Goal: Information Seeking & Learning: Understand process/instructions

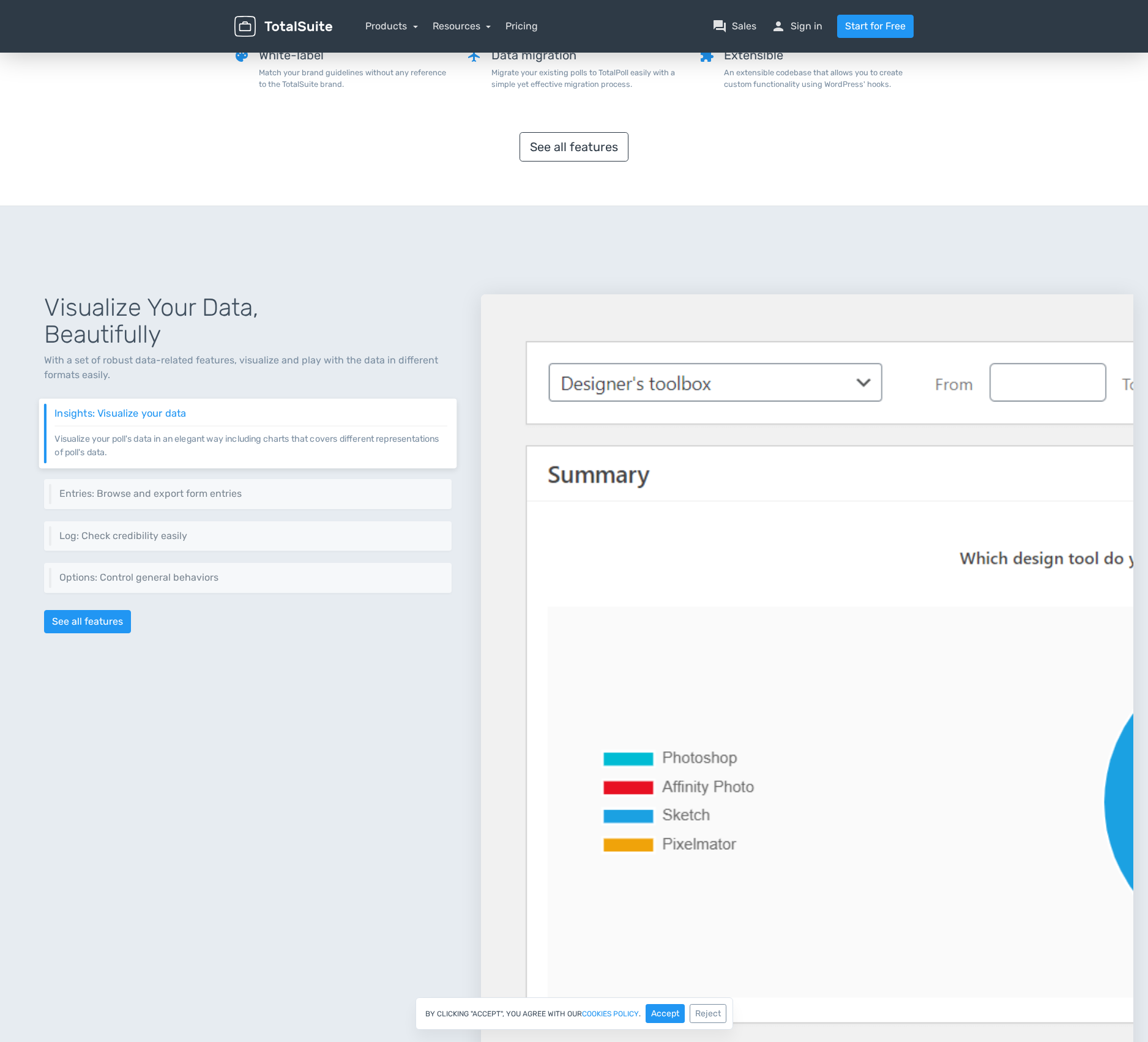
scroll to position [177, 0]
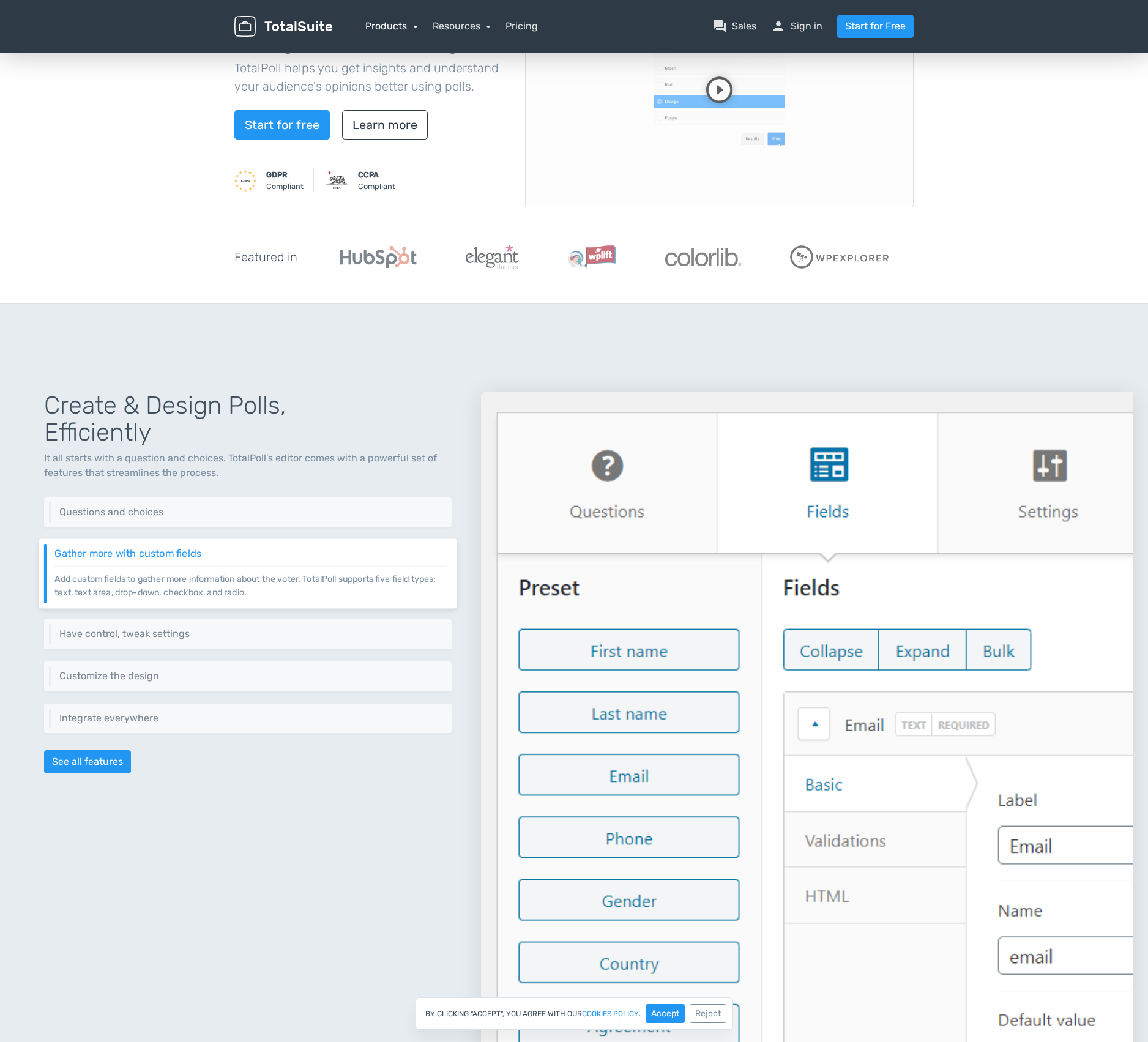
click at [392, 30] on link "Products" at bounding box center [392, 26] width 53 height 12
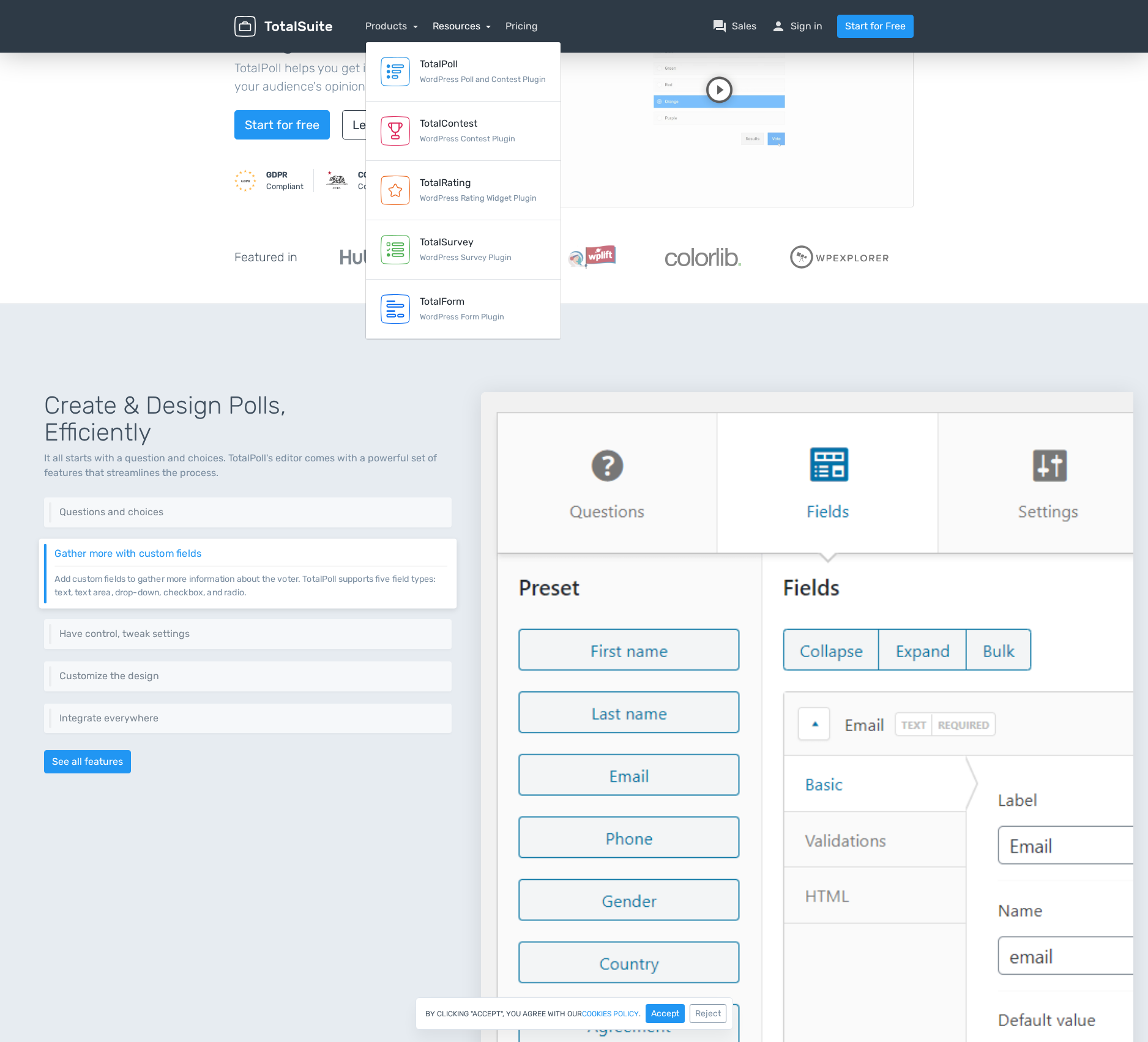
click at [459, 24] on link "Resources" at bounding box center [462, 26] width 59 height 12
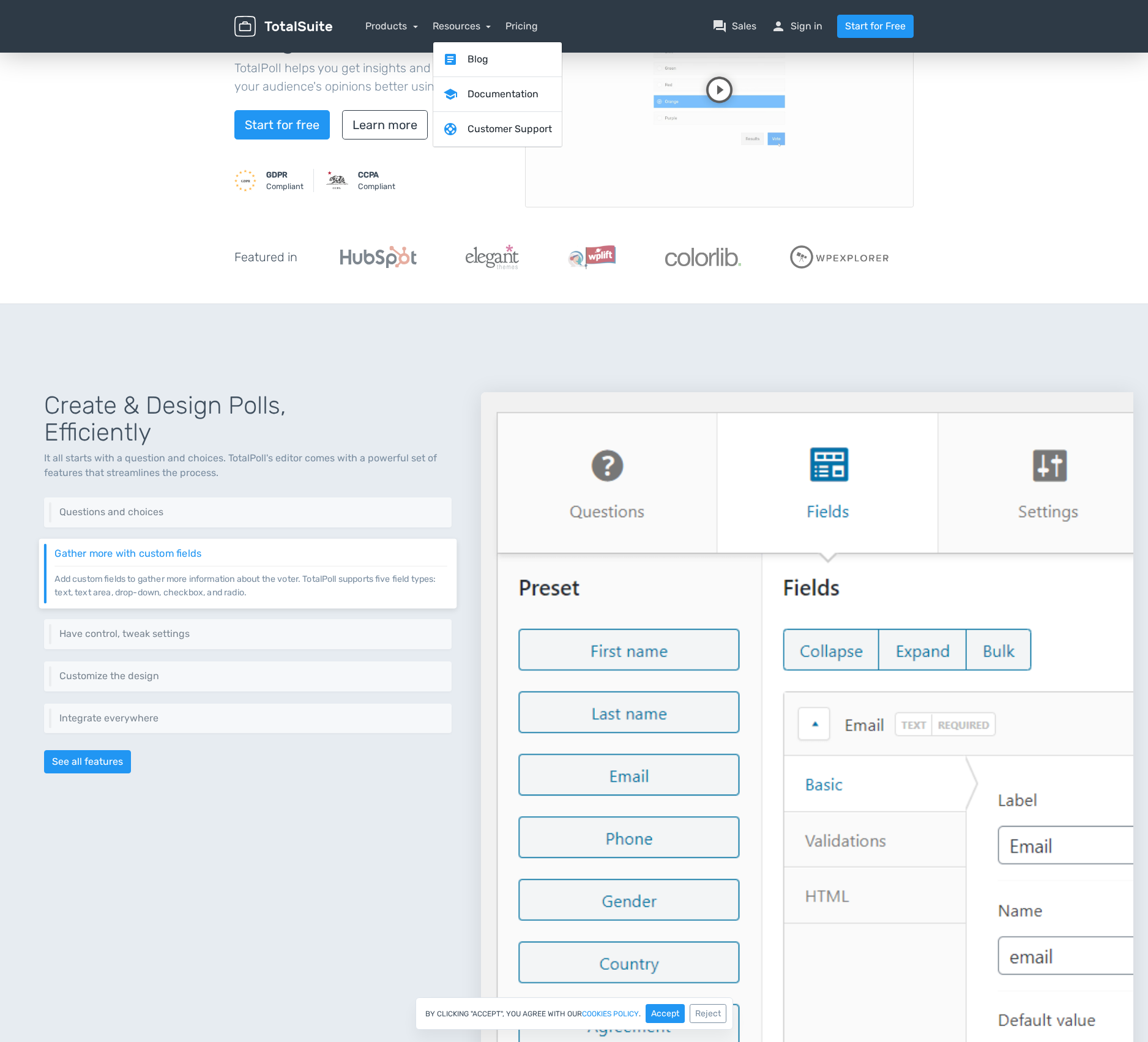
click at [528, 36] on nav "Products TotalPoll WordPress Poll and Contest Plugin TotalContest WordPress Con…" at bounding box center [633, 26] width 582 height 23
click at [529, 29] on link "Pricing" at bounding box center [522, 26] width 33 height 14
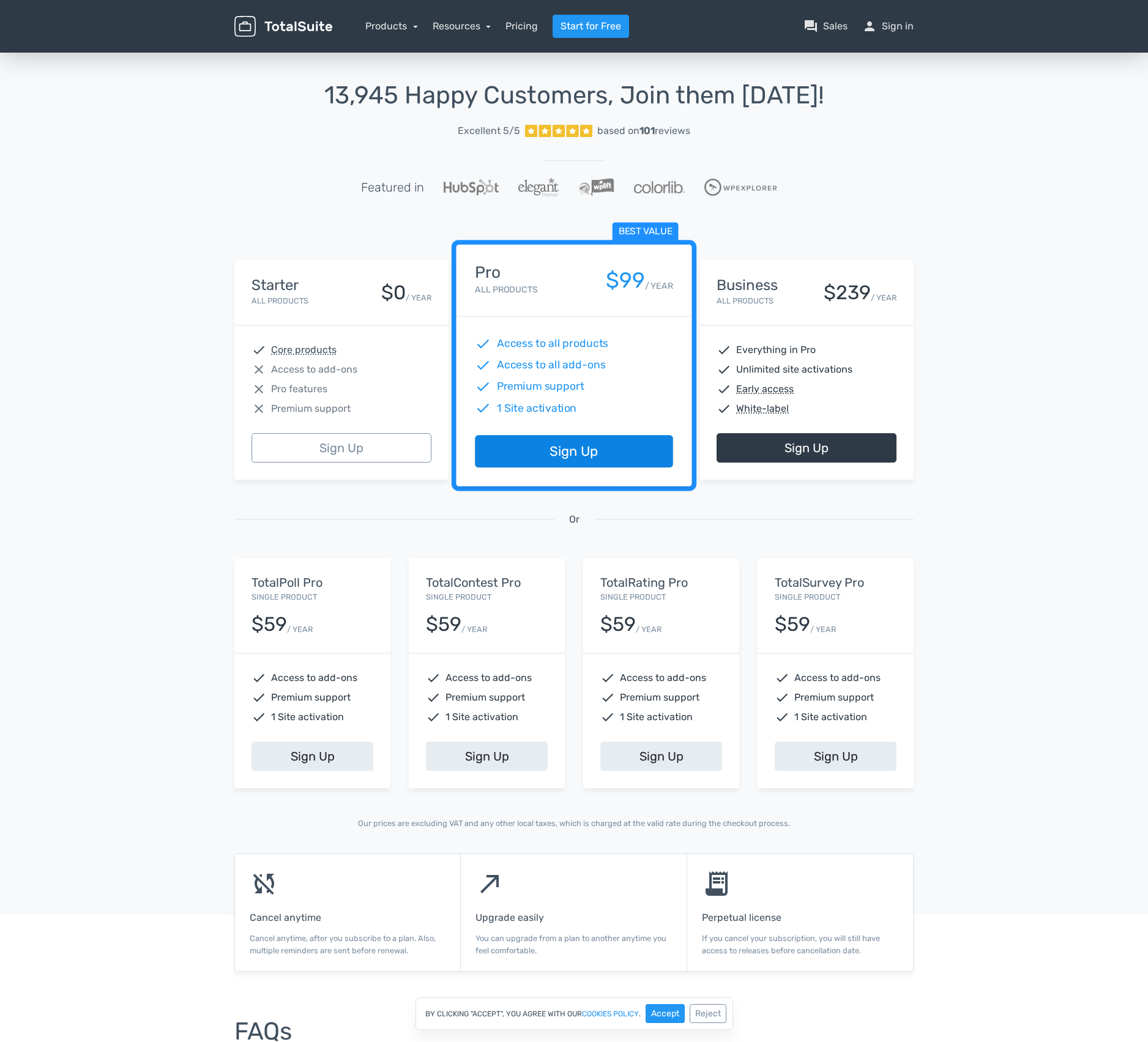
click at [587, 440] on link "Sign Up" at bounding box center [574, 452] width 198 height 33
click at [414, 21] on link "Products" at bounding box center [392, 26] width 53 height 12
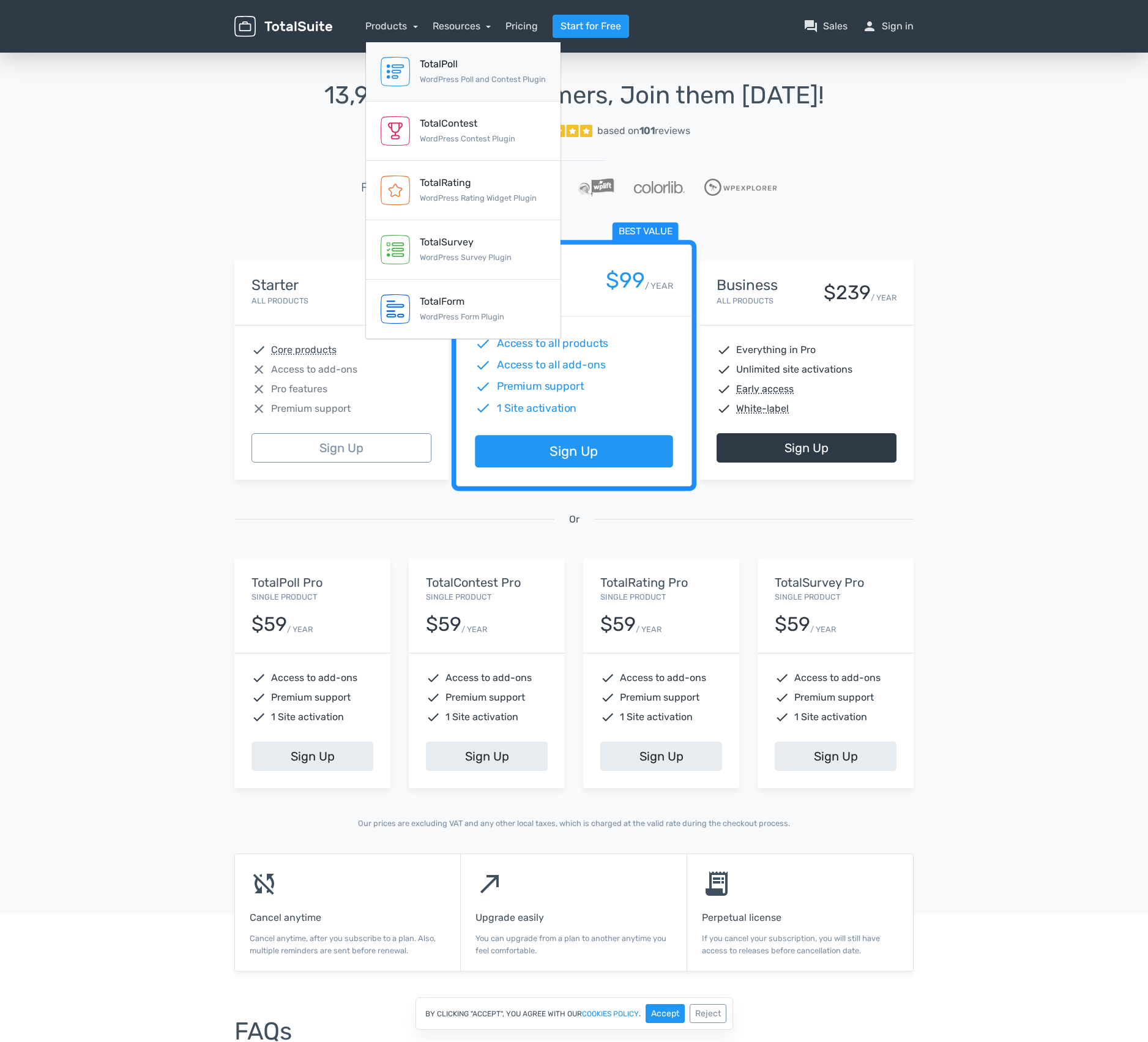
click at [466, 61] on div "TotalPoll" at bounding box center [482, 63] width 126 height 14
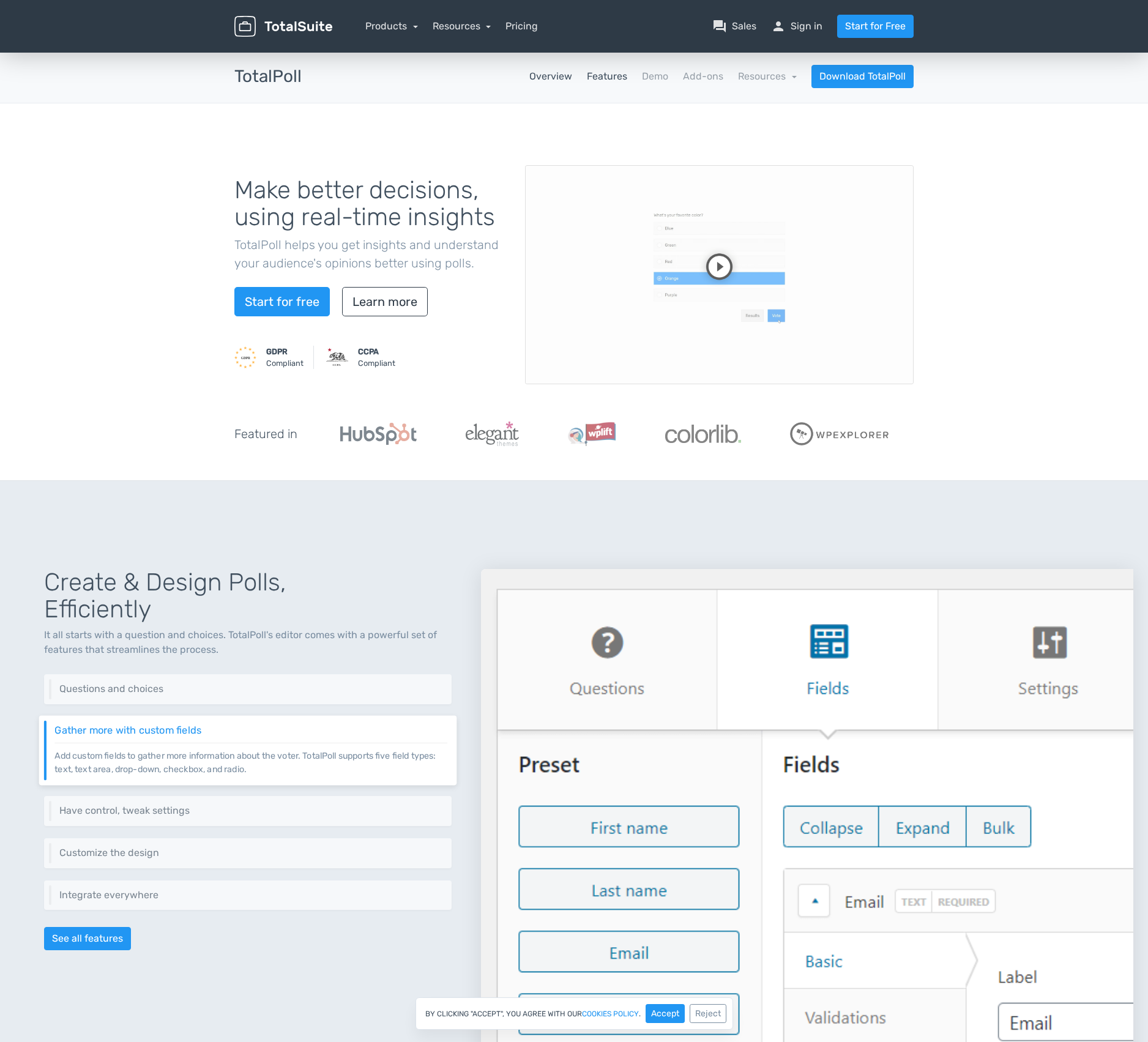
click at [624, 77] on link "Features" at bounding box center [608, 76] width 40 height 14
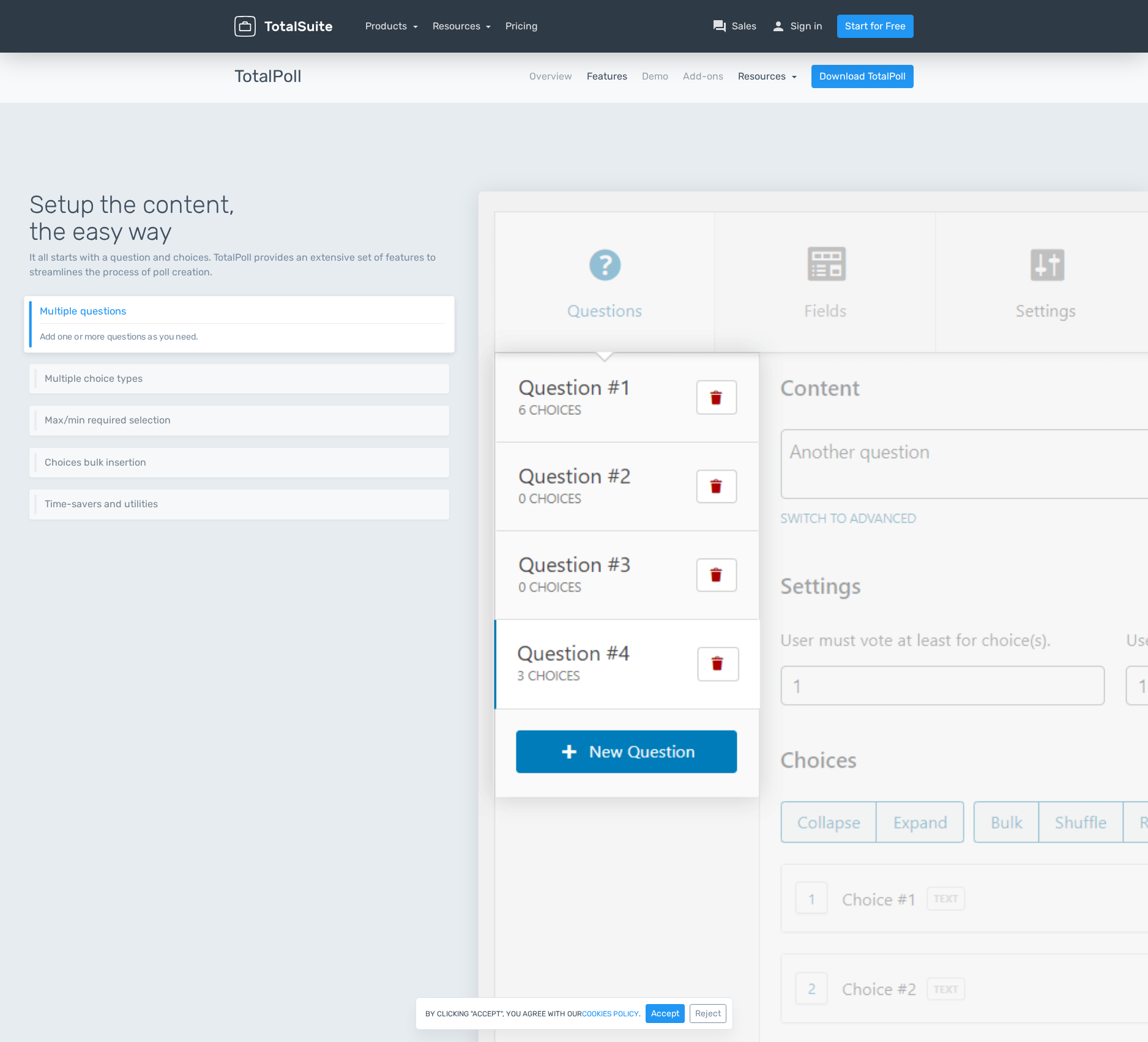
click at [753, 75] on link "Resources" at bounding box center [767, 76] width 59 height 12
click at [753, 100] on link "school Documentation" at bounding box center [739, 109] width 115 height 35
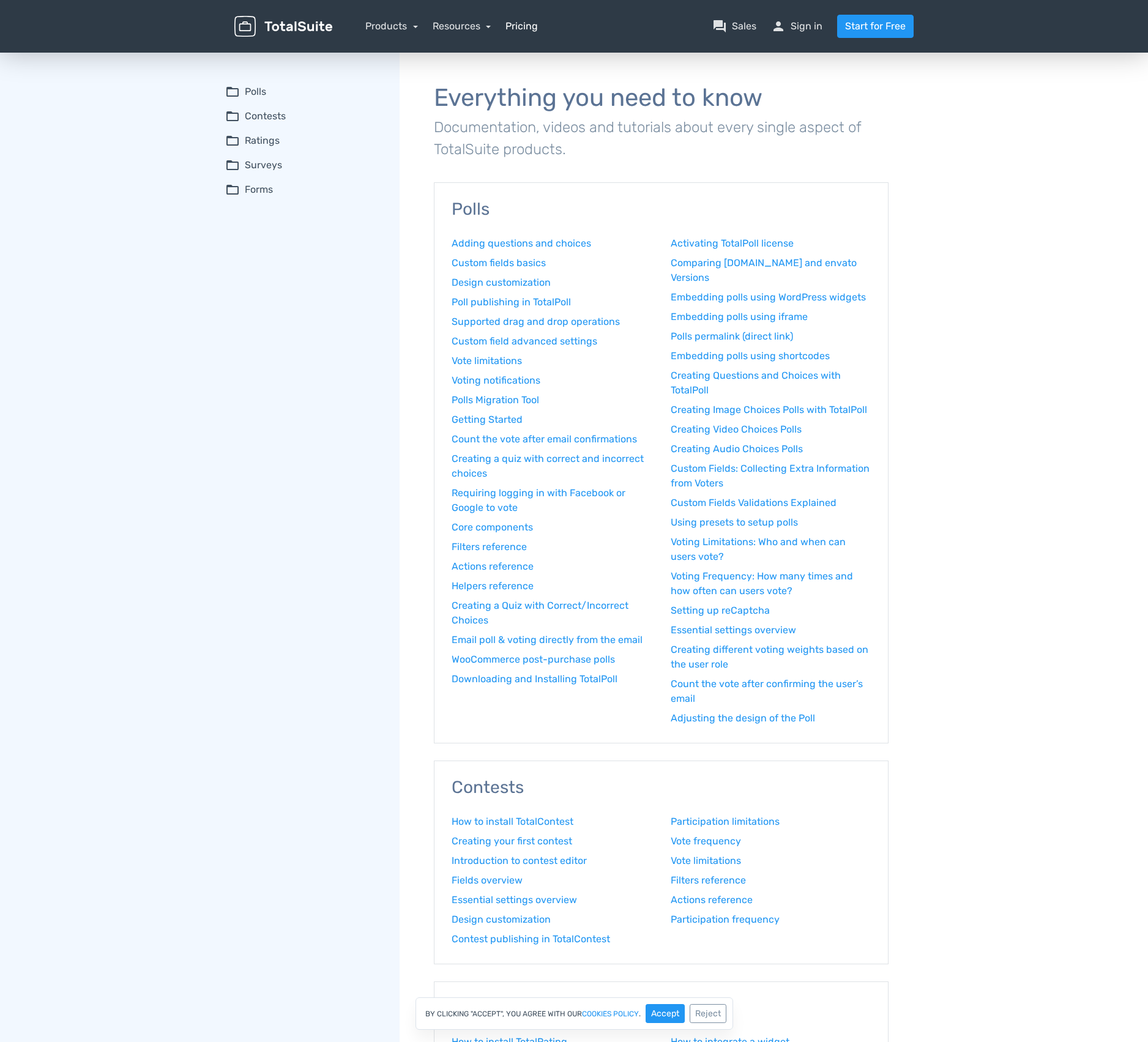
click at [526, 24] on link "Pricing" at bounding box center [522, 26] width 33 height 14
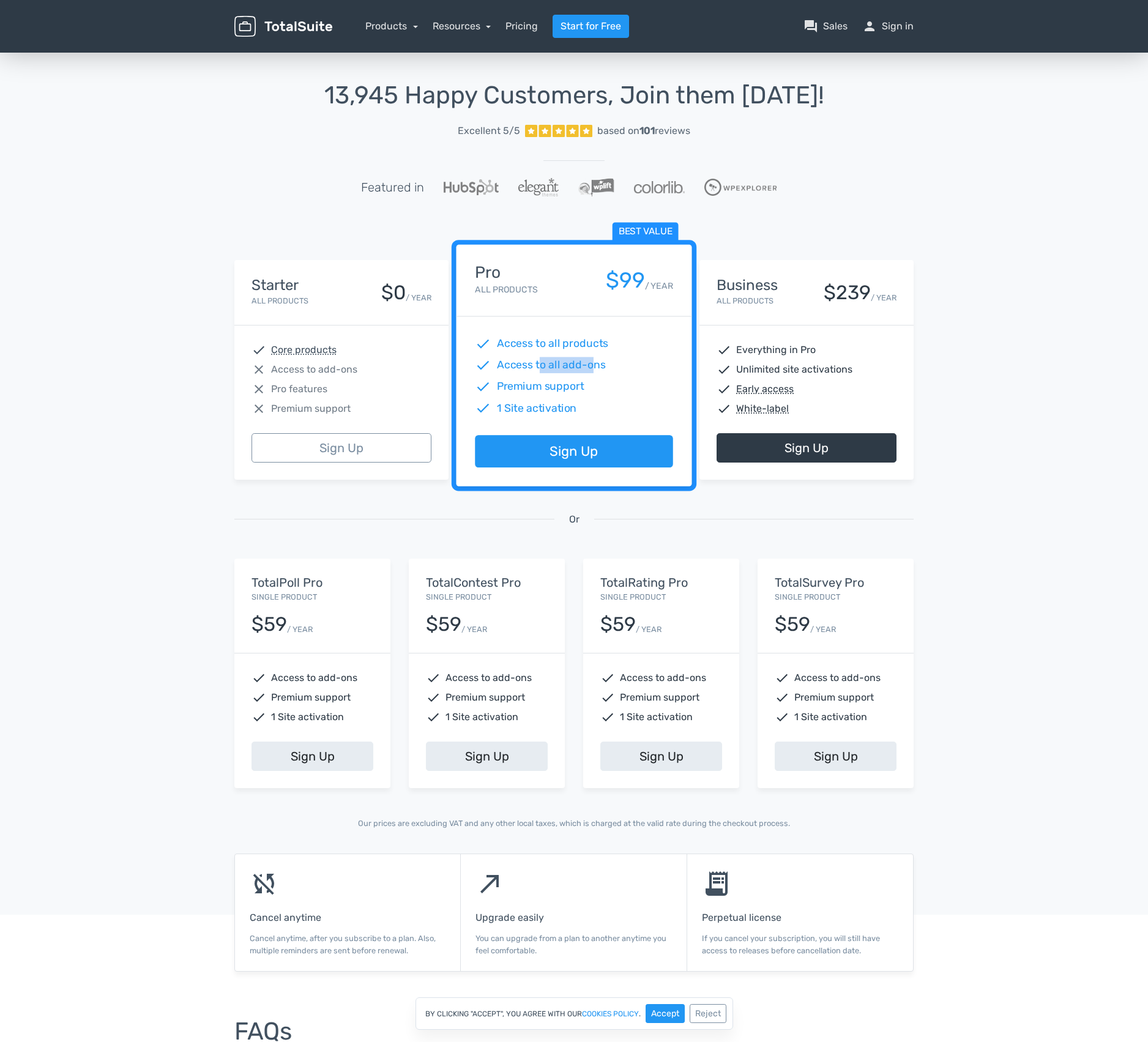
drag, startPoint x: 545, startPoint y: 365, endPoint x: 593, endPoint y: 358, distance: 48.5
click at [593, 358] on span "Access to all add-ons" at bounding box center [552, 365] width 109 height 16
click at [454, 26] on link "Resources" at bounding box center [462, 26] width 59 height 12
click at [408, 26] on link "Products" at bounding box center [392, 26] width 53 height 12
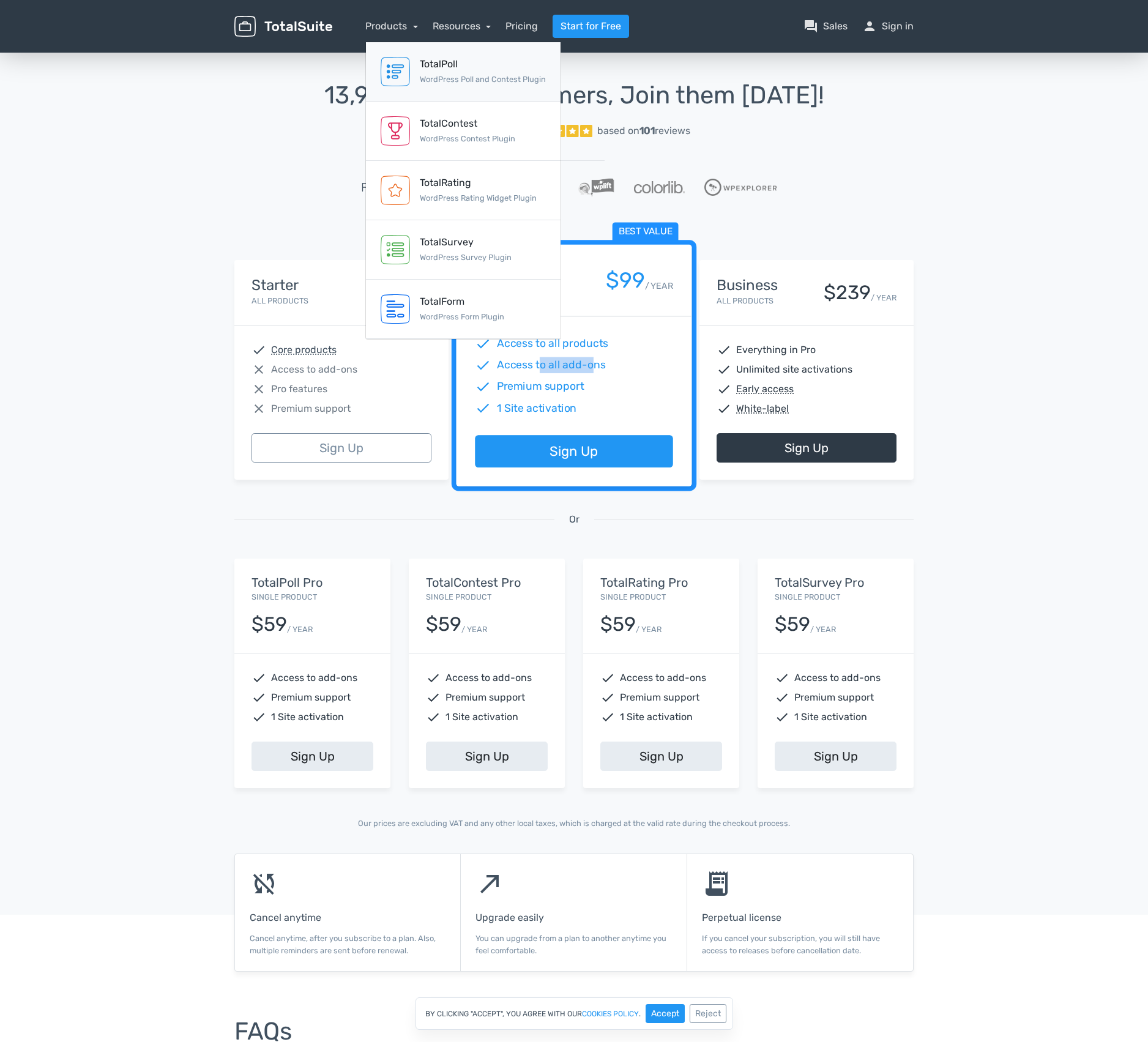
click at [412, 84] on link "TotalPoll WordPress Poll and Contest Plugin" at bounding box center [463, 72] width 195 height 59
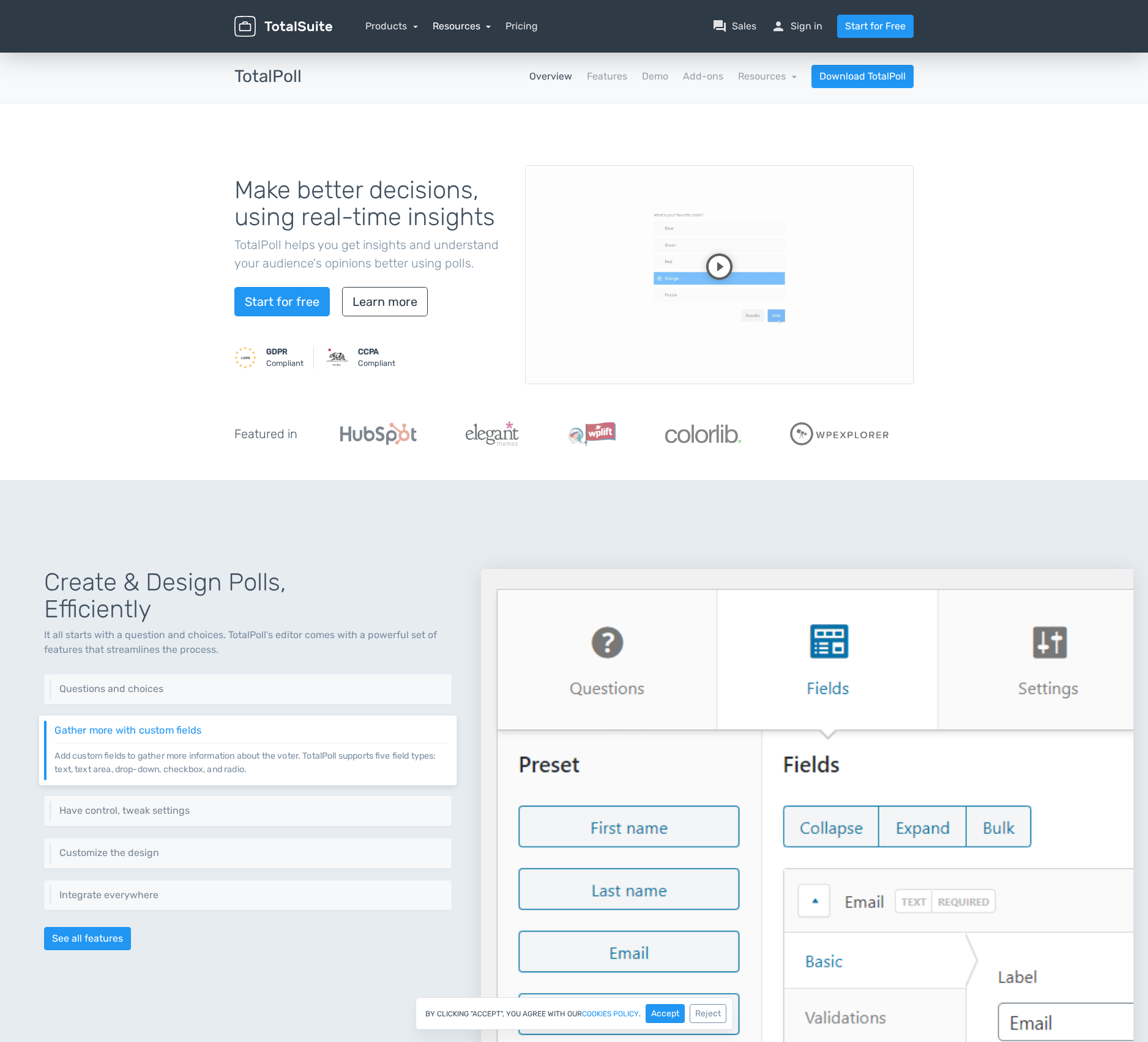
click at [479, 25] on link "Resources" at bounding box center [462, 26] width 59 height 12
click at [502, 94] on link "school Documentation" at bounding box center [498, 94] width 129 height 35
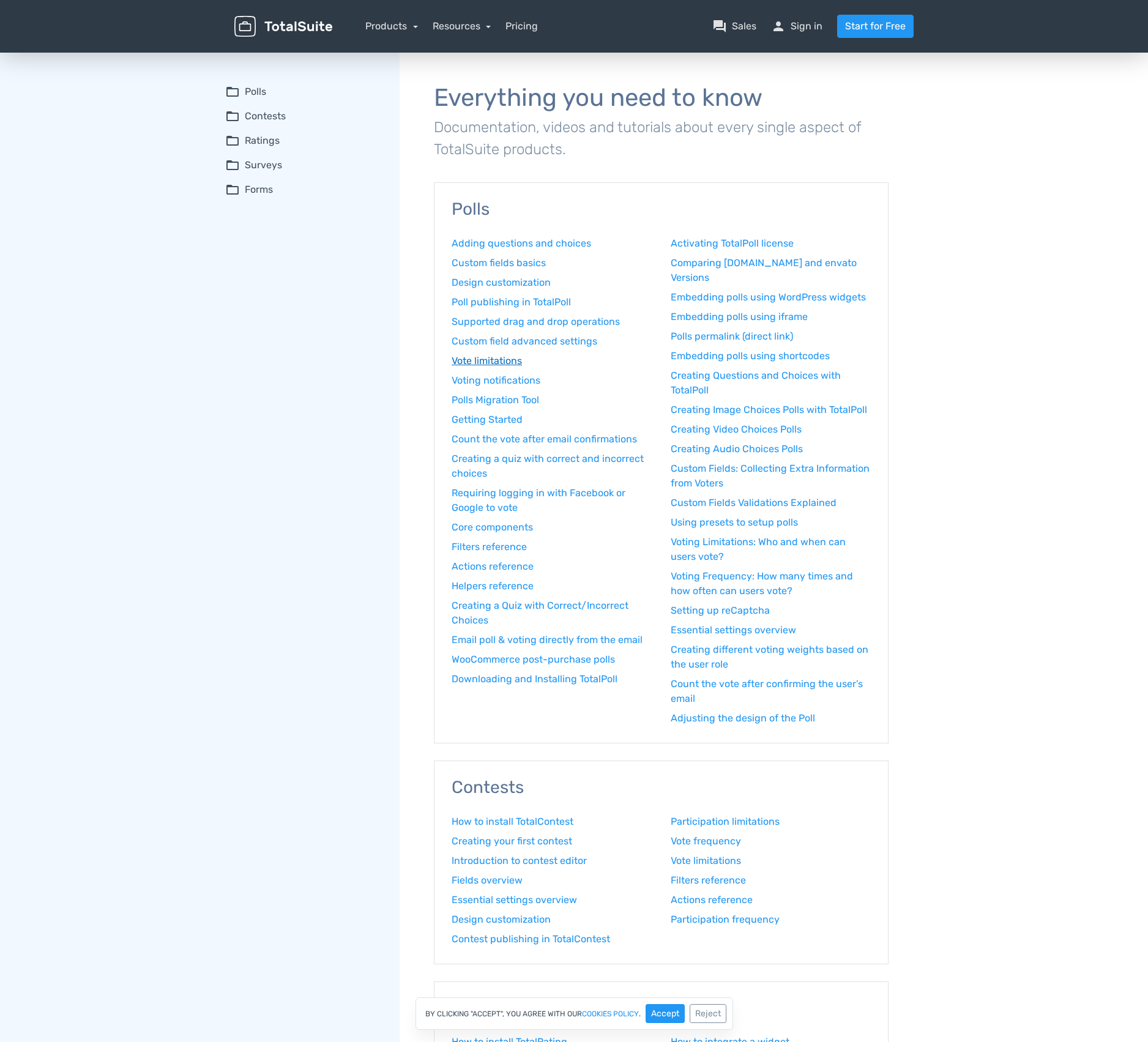
click at [508, 354] on link "Vote limitations" at bounding box center [552, 361] width 201 height 14
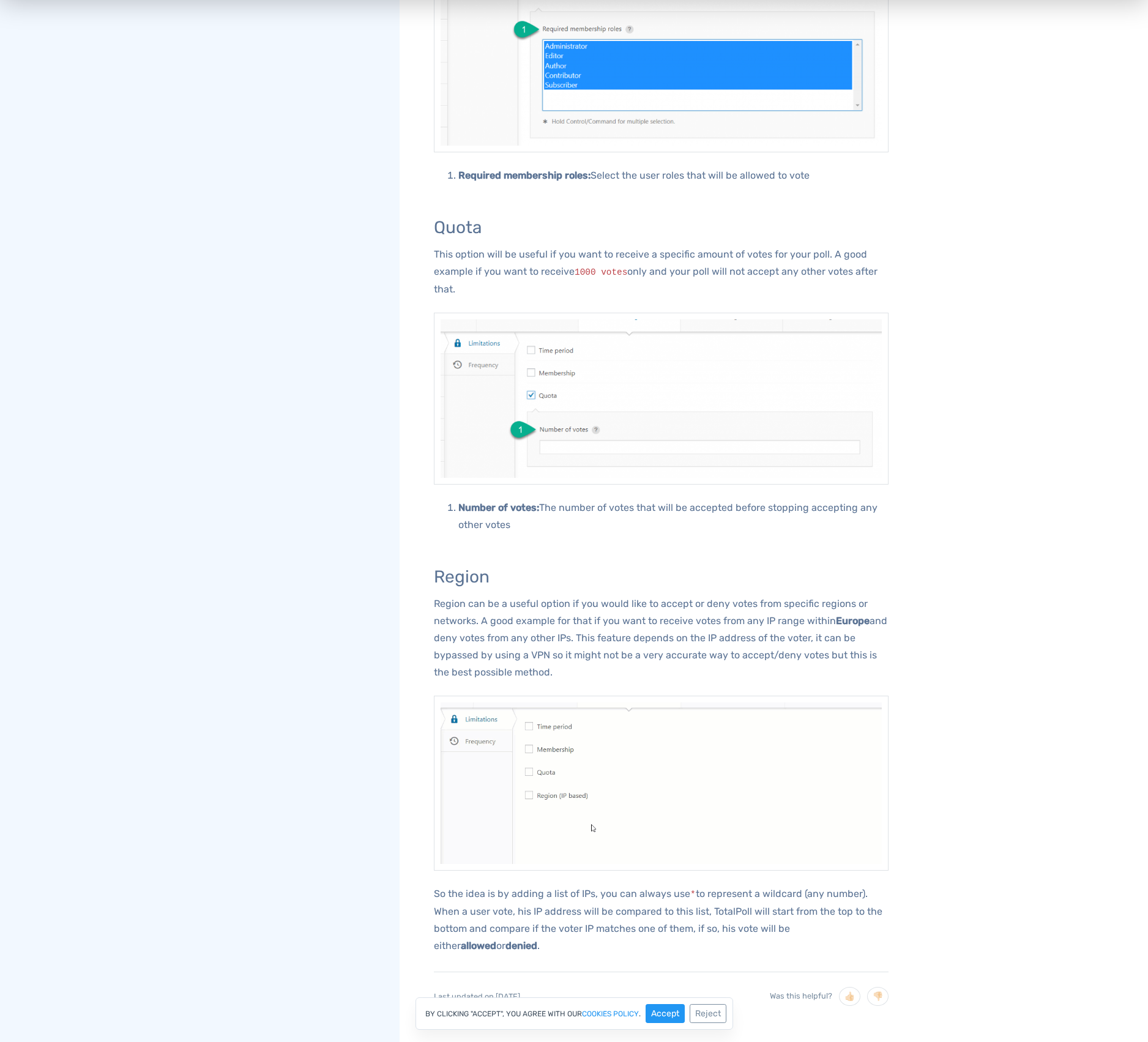
scroll to position [1238, 0]
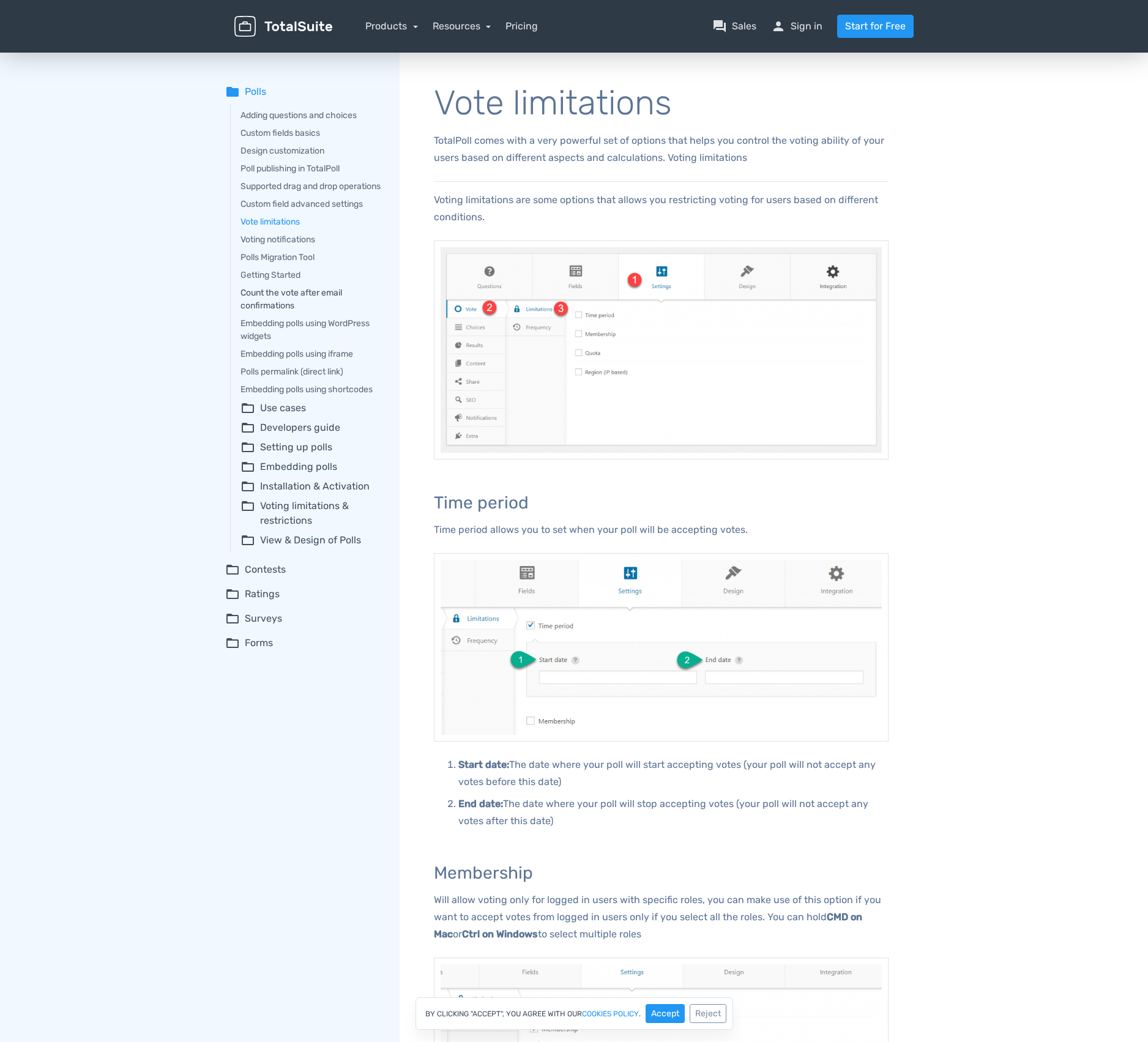
click at [307, 306] on link "Count the vote after email confirmations" at bounding box center [312, 298] width 142 height 26
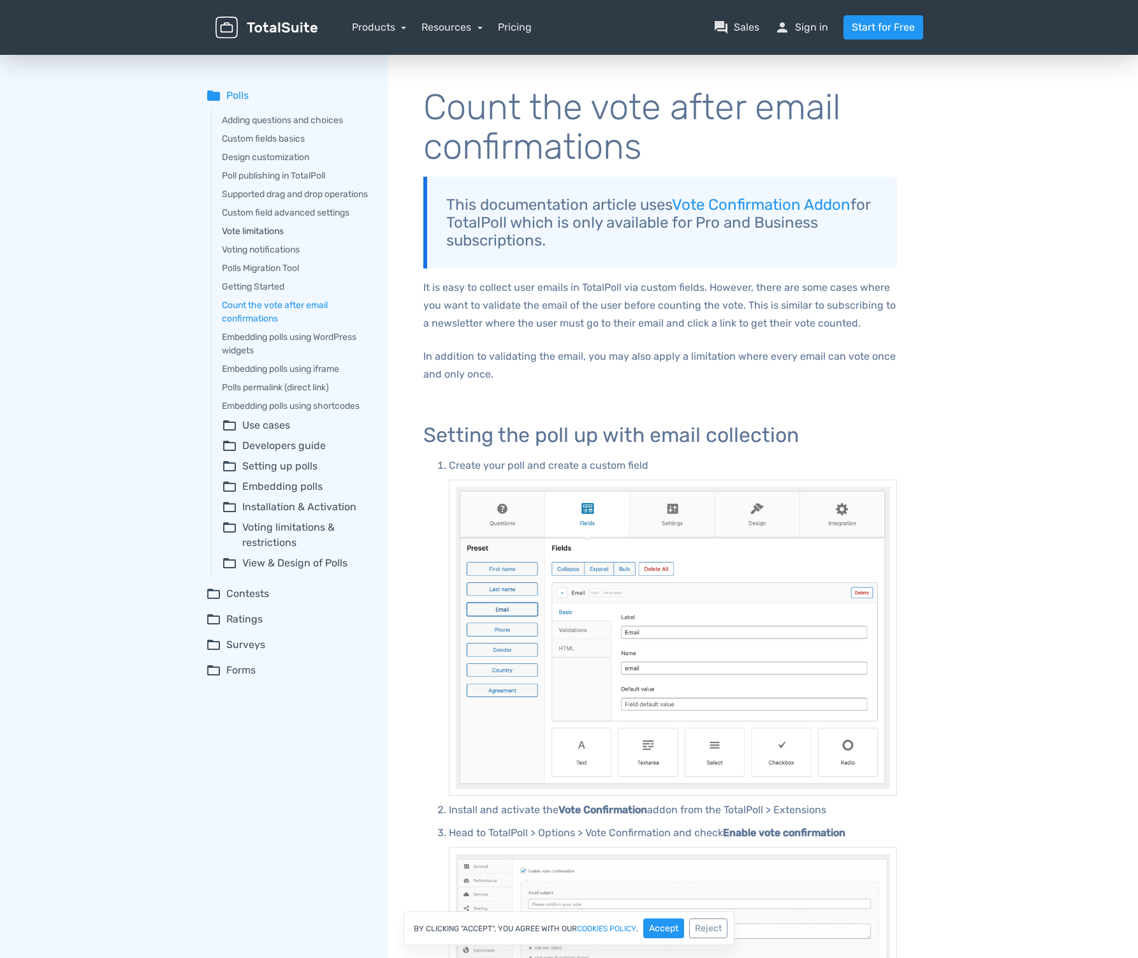
click at [258, 238] on link "Vote limitations" at bounding box center [296, 230] width 148 height 13
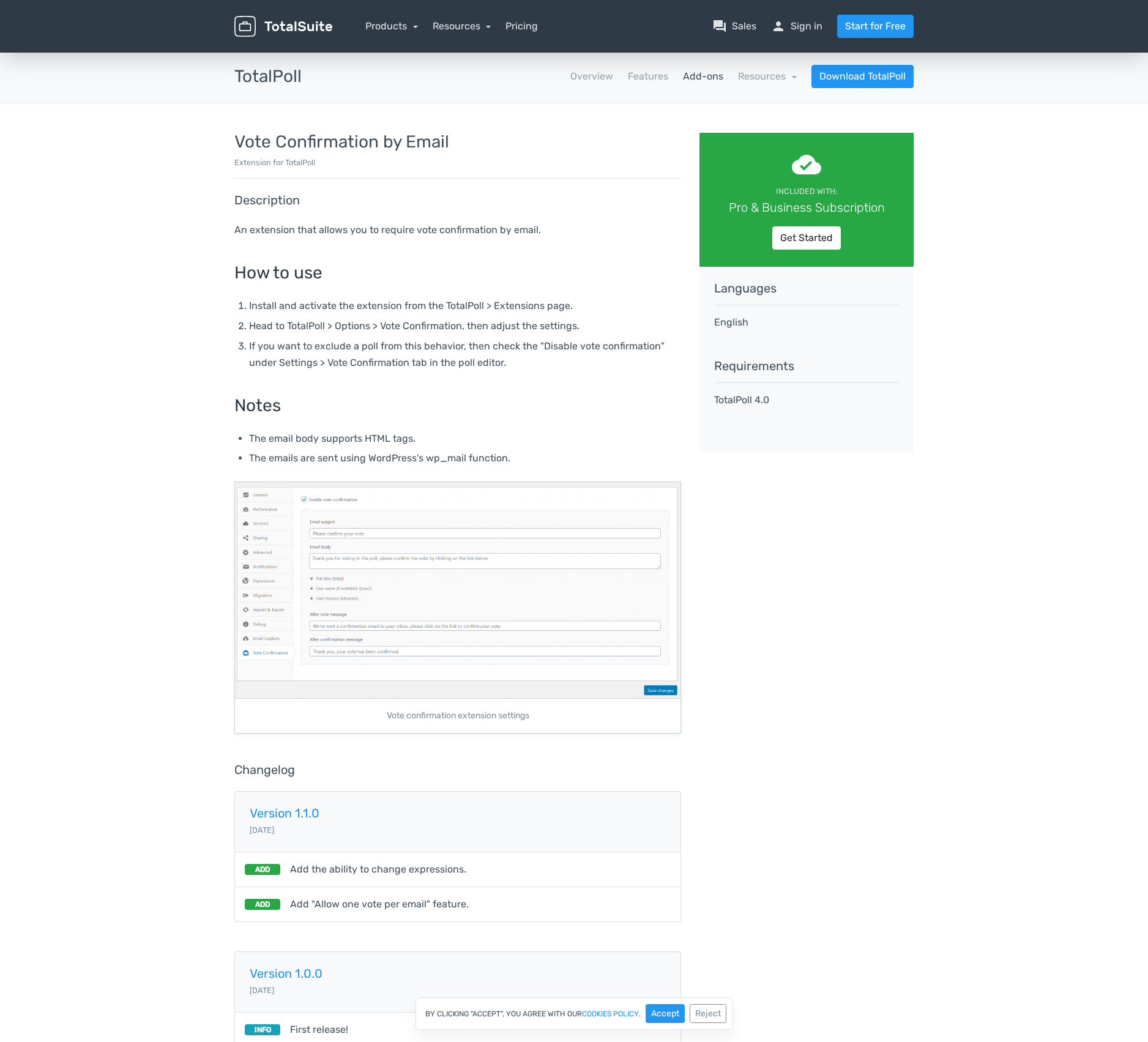
click at [702, 77] on link "Add-ons" at bounding box center [704, 76] width 40 height 14
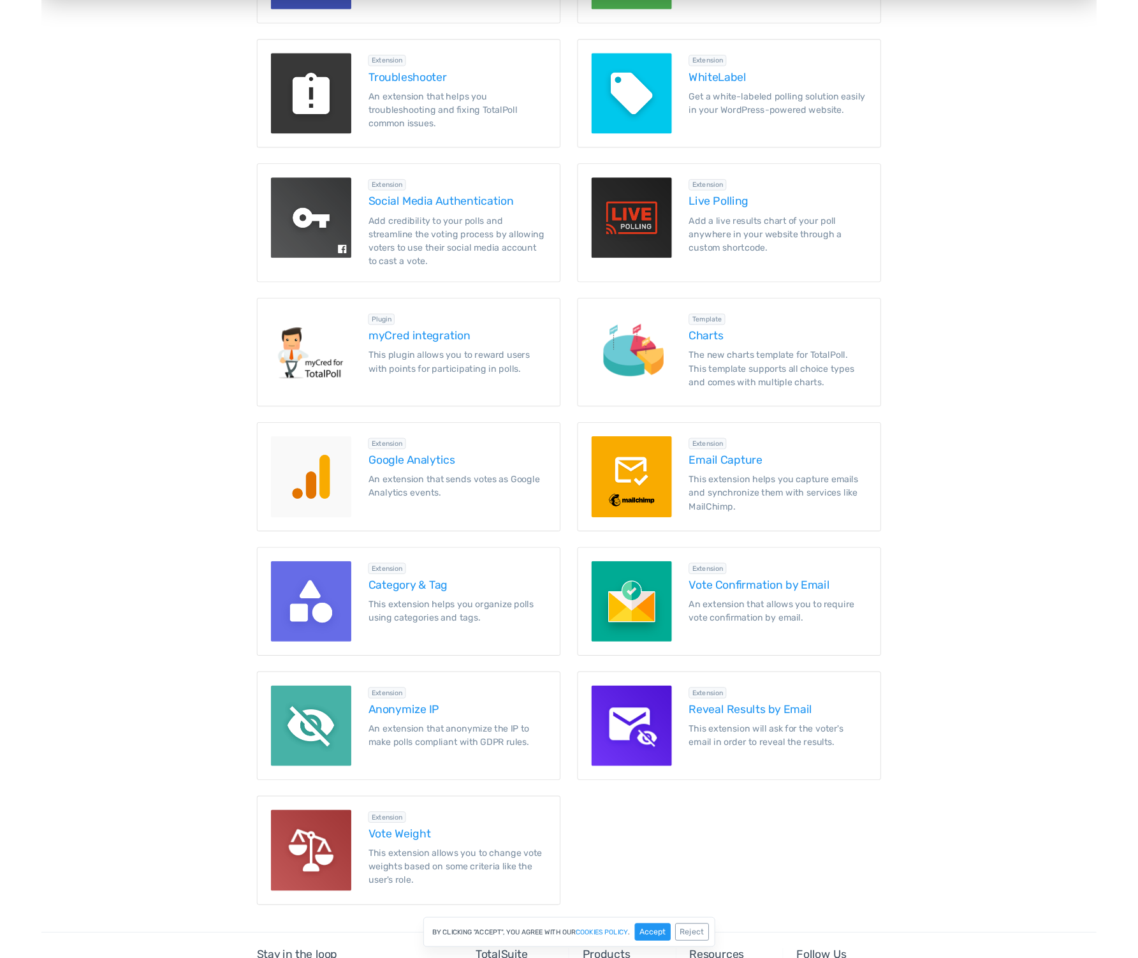
scroll to position [1154, 0]
